Goal: Task Accomplishment & Management: Manage account settings

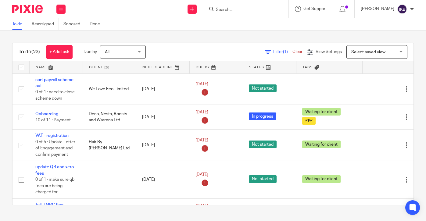
click at [217, 7] on input "Search" at bounding box center [242, 9] width 55 height 5
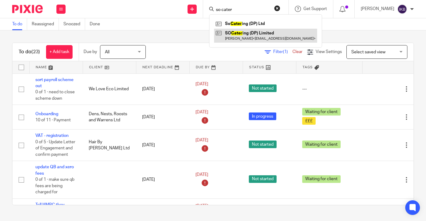
type input "so cater"
click at [241, 36] on link at bounding box center [265, 36] width 103 height 14
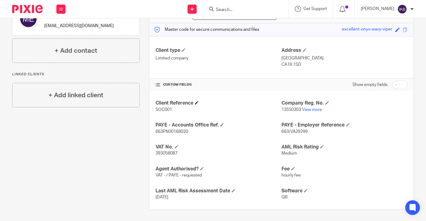
scroll to position [73, 0]
click at [206, 167] on h4 "Agent Authorised?" at bounding box center [219, 170] width 126 height 6
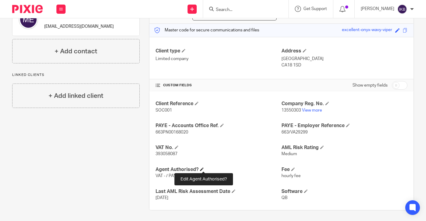
click at [204, 168] on span at bounding box center [202, 170] width 4 height 4
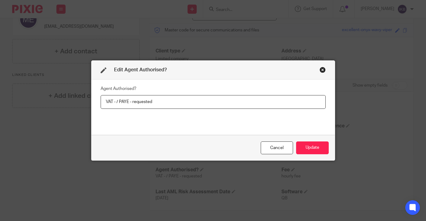
click at [116, 101] on input "VAT - / PAYE - requested" at bounding box center [213, 102] width 225 height 14
type input "VAT - requested / PAYE - requested"
click at [300, 151] on button "Update" at bounding box center [312, 148] width 33 height 13
